Goal: Information Seeking & Learning: Check status

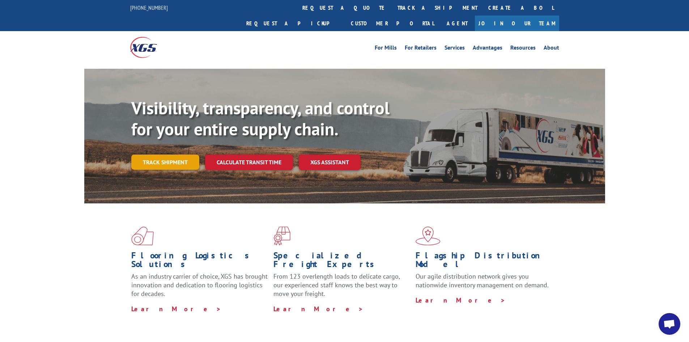
click at [147, 155] on link "Track shipment" at bounding box center [165, 162] width 68 height 15
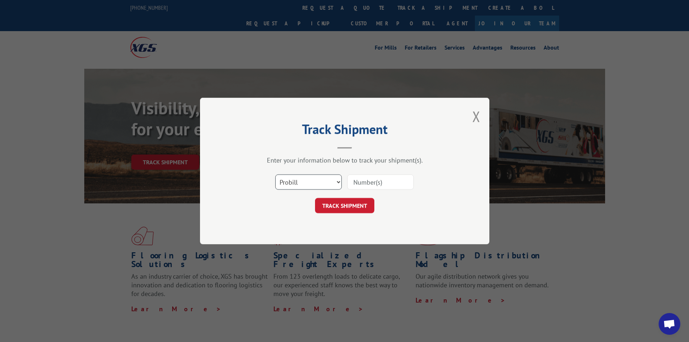
click at [320, 181] on select "Select category... Probill BOL PO" at bounding box center [308, 181] width 67 height 15
select select "bol"
click at [275, 174] on select "Select category... Probill BOL PO" at bounding box center [308, 181] width 67 height 15
click at [364, 183] on input at bounding box center [380, 181] width 67 height 15
paste input "2850593"
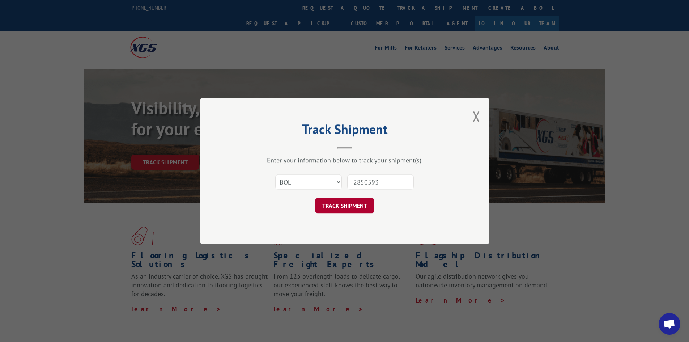
type input "2850593"
click at [343, 213] on button "TRACK SHIPMENT" at bounding box center [344, 205] width 59 height 15
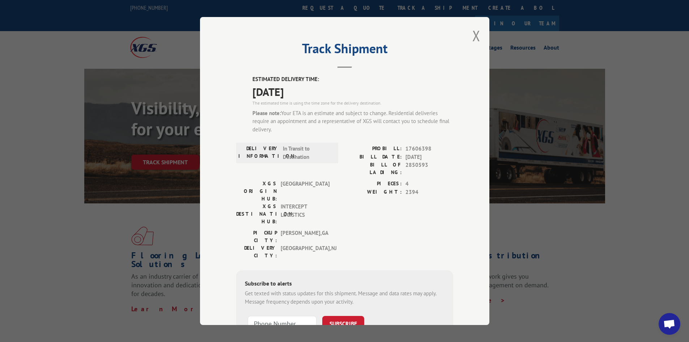
drag, startPoint x: 237, startPoint y: 56, endPoint x: 216, endPoint y: 24, distance: 38.8
click at [240, 57] on h2 "Track Shipment" at bounding box center [344, 50] width 217 height 14
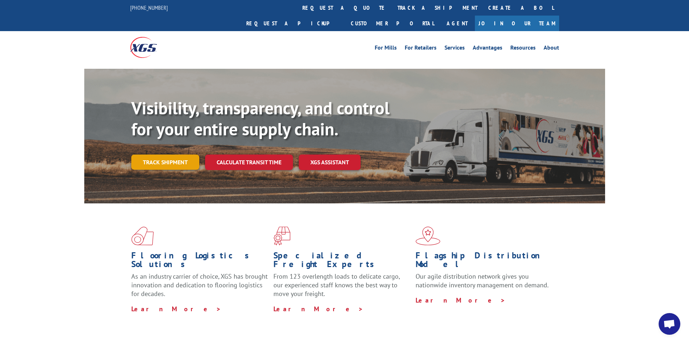
click at [167, 155] on link "Track shipment" at bounding box center [165, 162] width 68 height 15
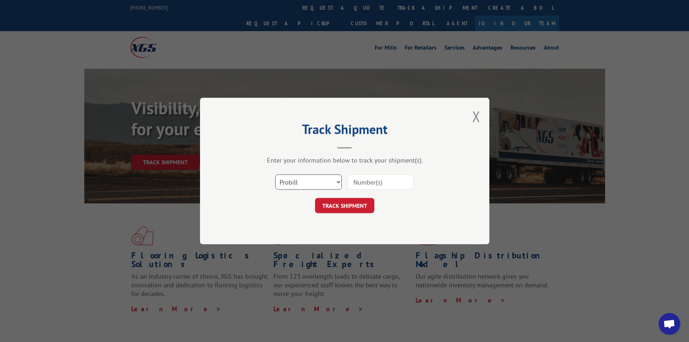
drag, startPoint x: 304, startPoint y: 179, endPoint x: 300, endPoint y: 188, distance: 10.2
click at [304, 179] on select "Select category... Probill BOL PO" at bounding box center [308, 181] width 67 height 15
select select "bol"
click at [275, 174] on select "Select category... Probill BOL PO" at bounding box center [308, 181] width 67 height 15
click at [371, 182] on input at bounding box center [380, 181] width 67 height 15
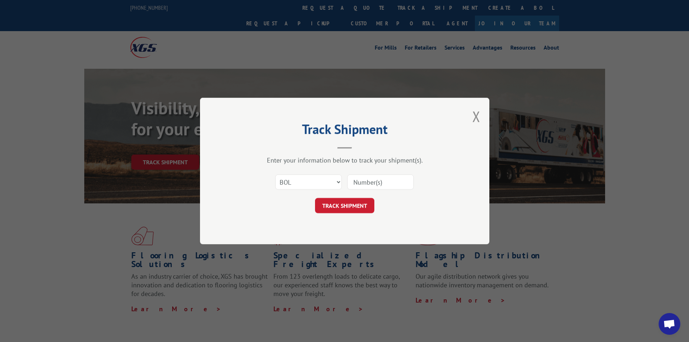
paste input "2849951"
type input "2849951"
click at [346, 225] on div "Track Shipment Enter your information below to track your shipment(s). Select c…" at bounding box center [345, 171] width 290 height 147
click at [349, 207] on button "TRACK SHIPMENT" at bounding box center [344, 205] width 59 height 15
